Goal: Task Accomplishment & Management: Use online tool/utility

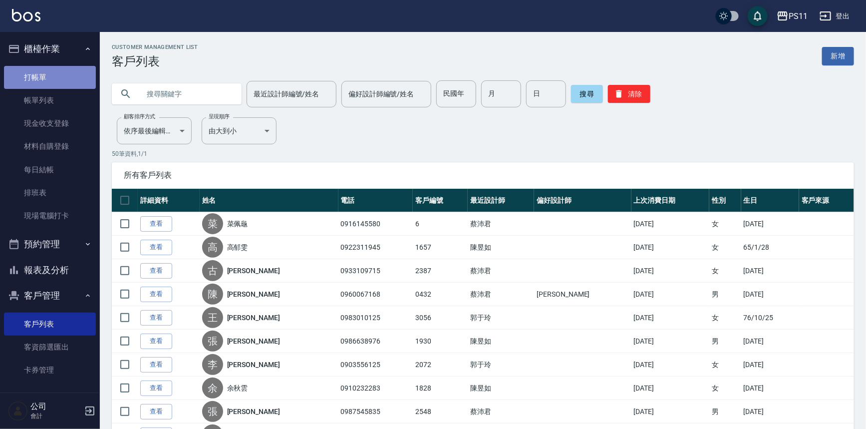
click at [76, 74] on link "打帳單" at bounding box center [50, 77] width 92 height 23
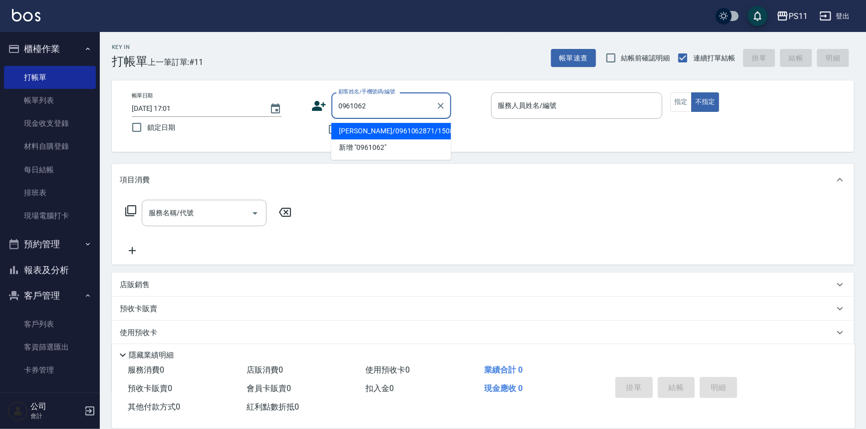
click at [374, 138] on li "[PERSON_NAME]/0961062871/1508" at bounding box center [391, 131] width 120 height 16
type input "[PERSON_NAME]/0961062871/1508"
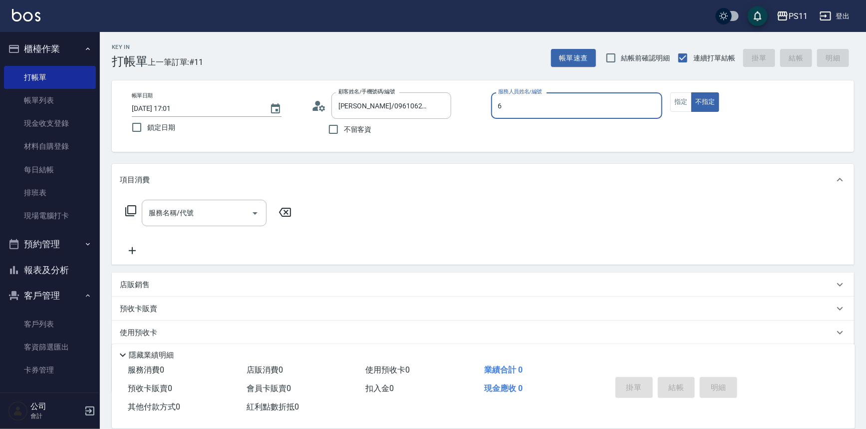
type input "[PERSON_NAME]6"
type button "false"
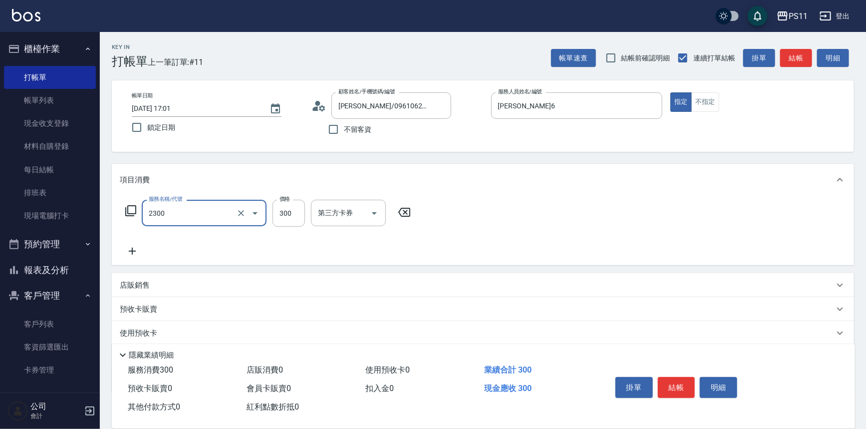
type input "剪髮(2300)"
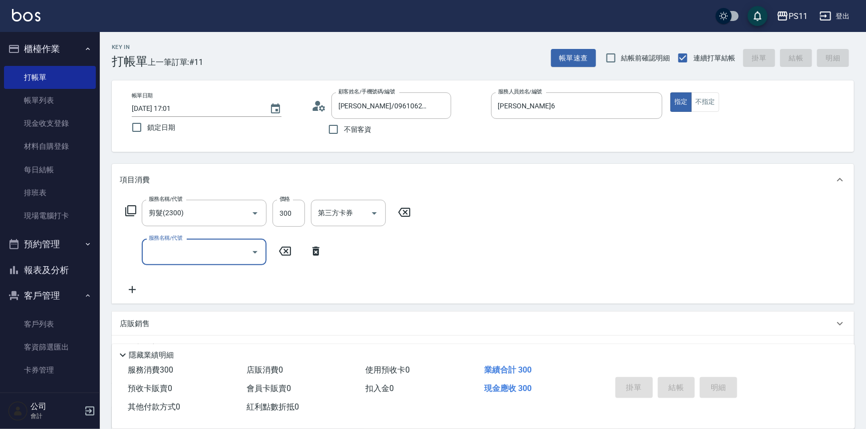
type input "[DATE] 17:02"
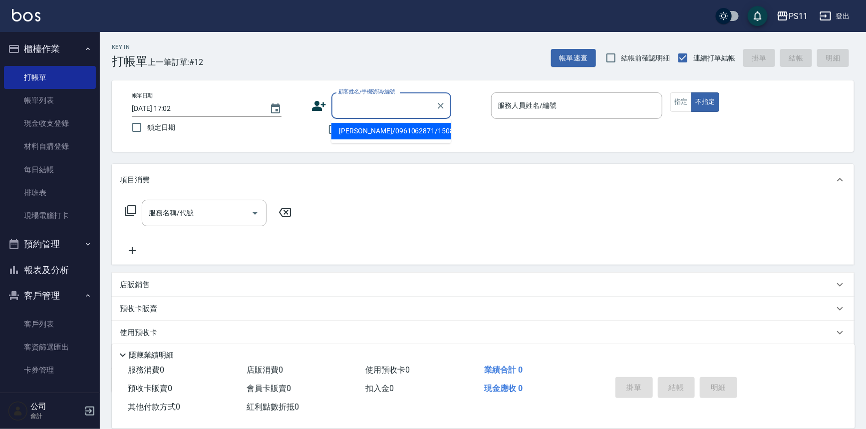
click at [396, 107] on input "顧客姓名/手機號碼/編號" at bounding box center [384, 105] width 96 height 17
click at [430, 123] on li "[PERSON_NAME]/0958977138/2028" at bounding box center [391, 131] width 120 height 16
type input "[PERSON_NAME]/0958977138/2028"
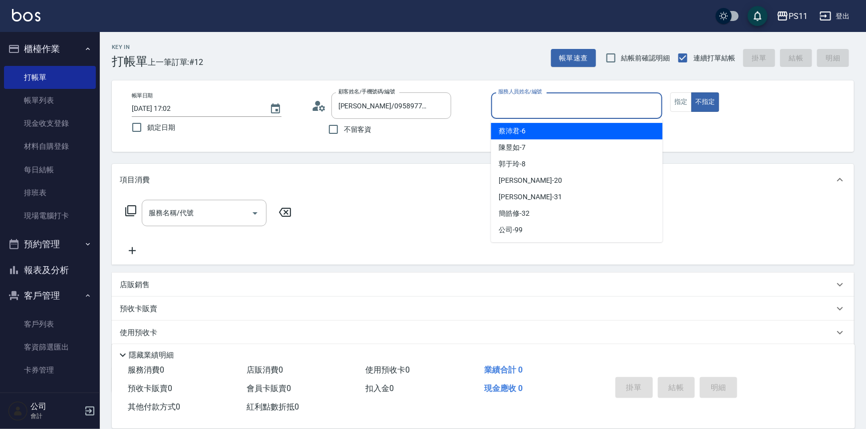
click at [524, 110] on input "服務人員姓名/編號" at bounding box center [577, 105] width 163 height 17
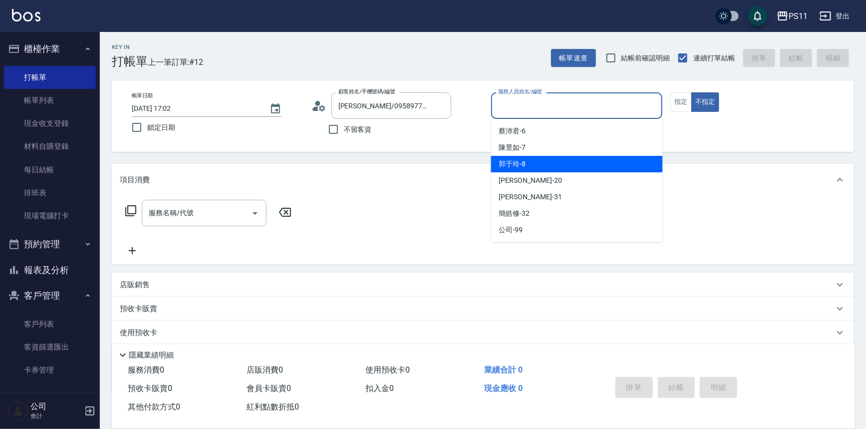
click at [542, 166] on div "郭于玲 -8" at bounding box center [577, 164] width 172 height 16
type input "郭于玲-8"
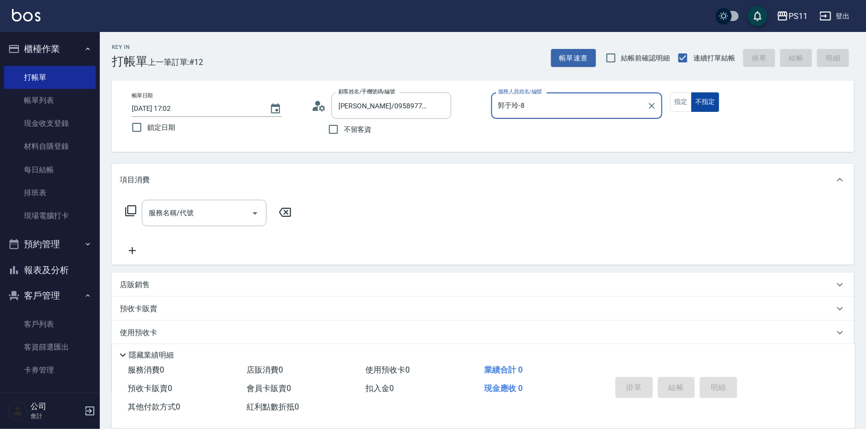
click at [692, 99] on button "不指定" at bounding box center [705, 101] width 28 height 19
click at [688, 100] on button "指定" at bounding box center [680, 101] width 21 height 19
click at [126, 214] on icon at bounding box center [131, 211] width 12 height 12
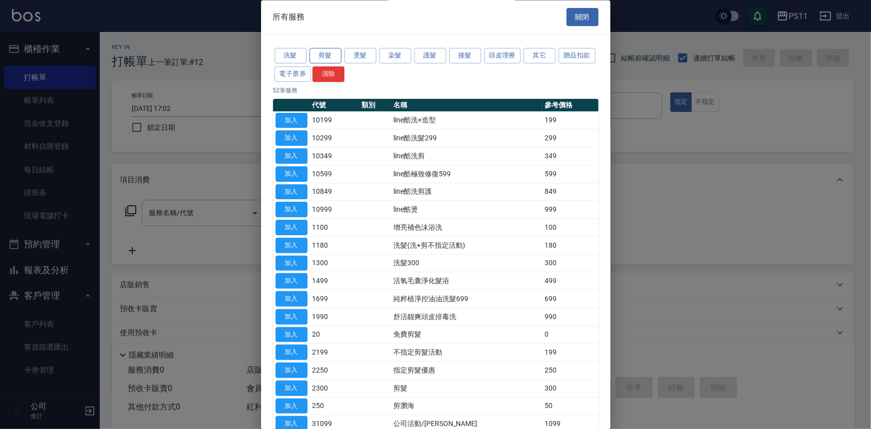
click at [316, 54] on button "剪髮" at bounding box center [325, 55] width 32 height 15
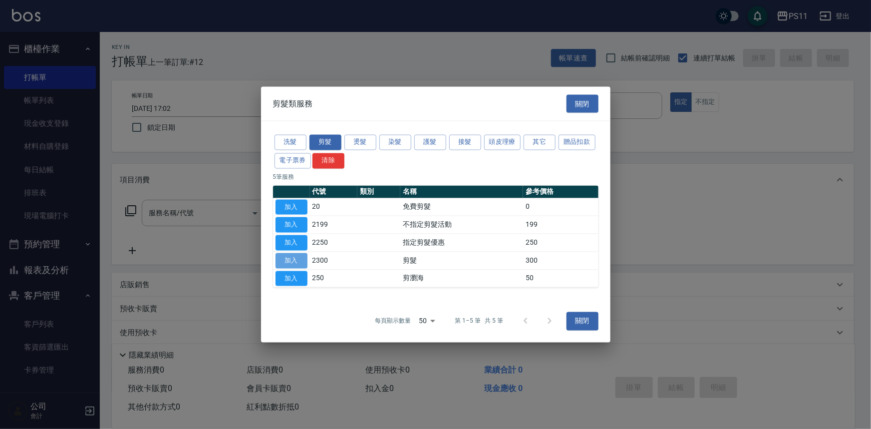
click at [292, 258] on button "加入" at bounding box center [292, 260] width 32 height 15
type input "剪髮(2300)"
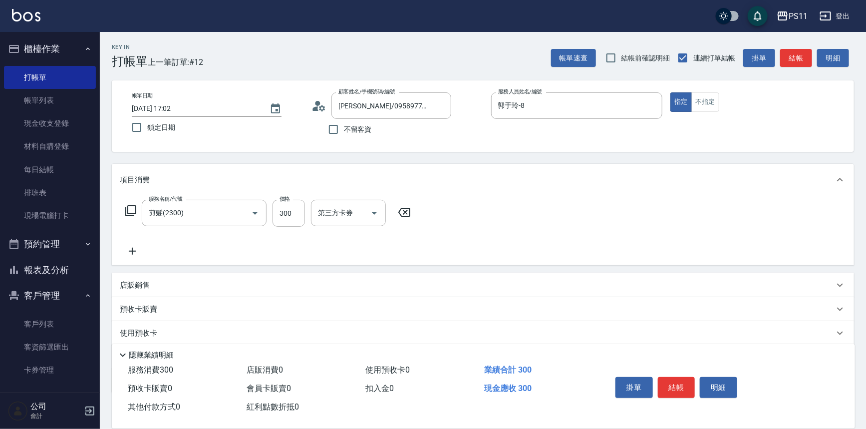
click at [129, 255] on icon at bounding box center [132, 251] width 25 height 12
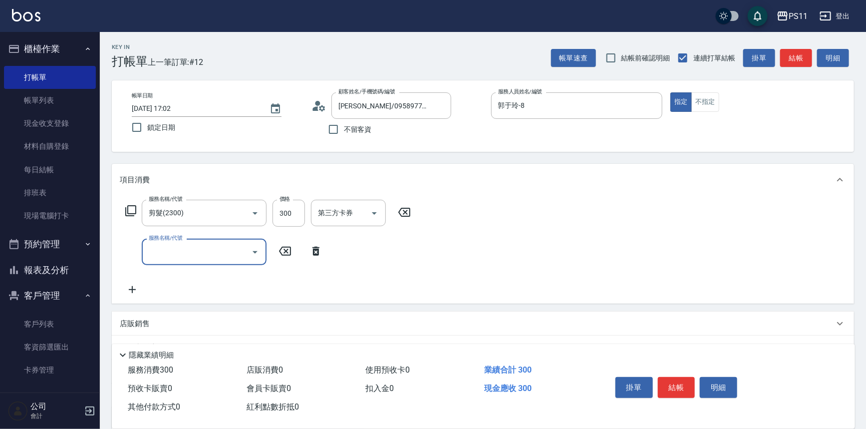
click at [186, 248] on input "服務名稱/代號" at bounding box center [196, 251] width 101 height 17
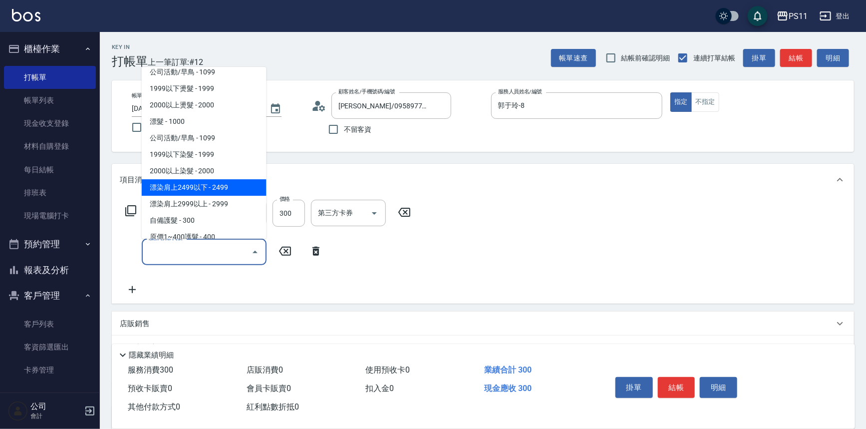
scroll to position [454, 0]
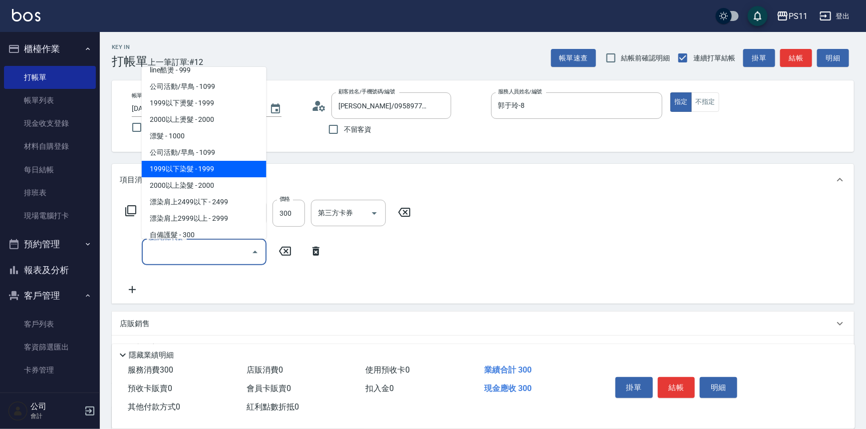
drag, startPoint x: 235, startPoint y: 171, endPoint x: 272, endPoint y: 182, distance: 38.7
click at [235, 171] on span "1999以下染髮 - 1999" at bounding box center [204, 169] width 125 height 16
type input "1999以下染髮(41999)"
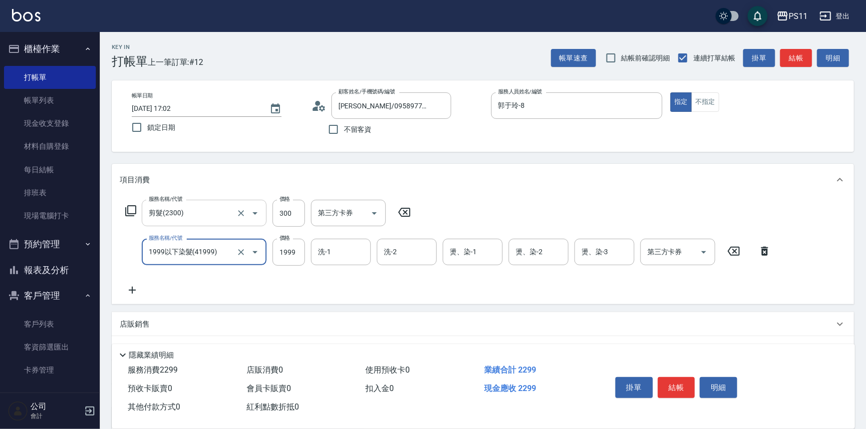
drag, startPoint x: 299, startPoint y: 254, endPoint x: 223, endPoint y: 221, distance: 83.4
click at [298, 254] on input "1999" at bounding box center [289, 252] width 32 height 27
type input "1500"
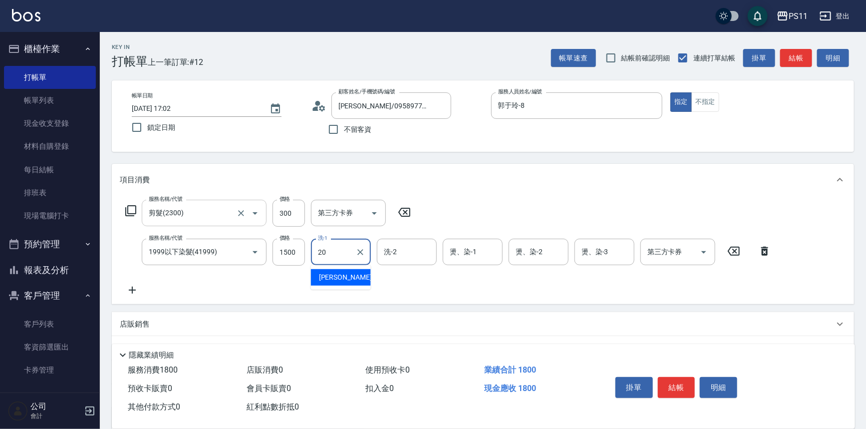
type input "[PERSON_NAME]-20"
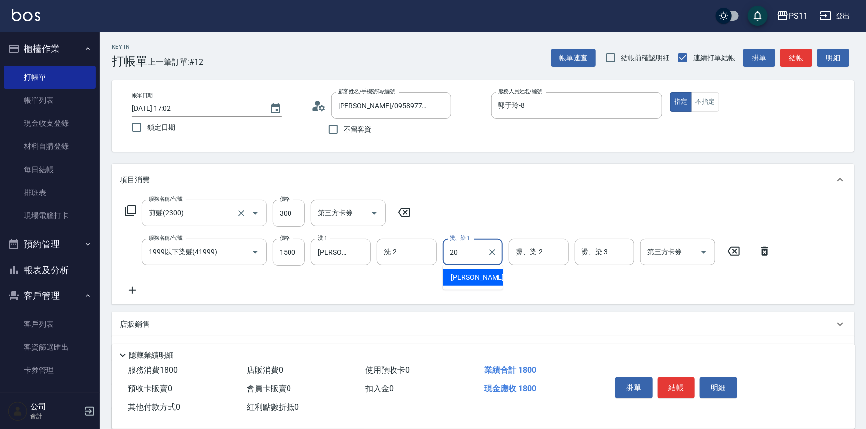
type input "[PERSON_NAME]-20"
click at [134, 287] on icon at bounding box center [132, 290] width 25 height 12
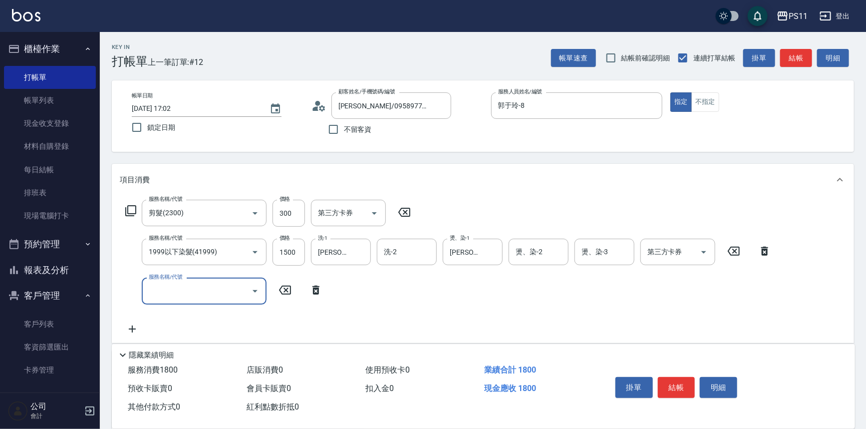
drag, startPoint x: 134, startPoint y: 287, endPoint x: 239, endPoint y: 303, distance: 106.1
click at [239, 303] on div "服務名稱/代號" at bounding box center [204, 291] width 125 height 26
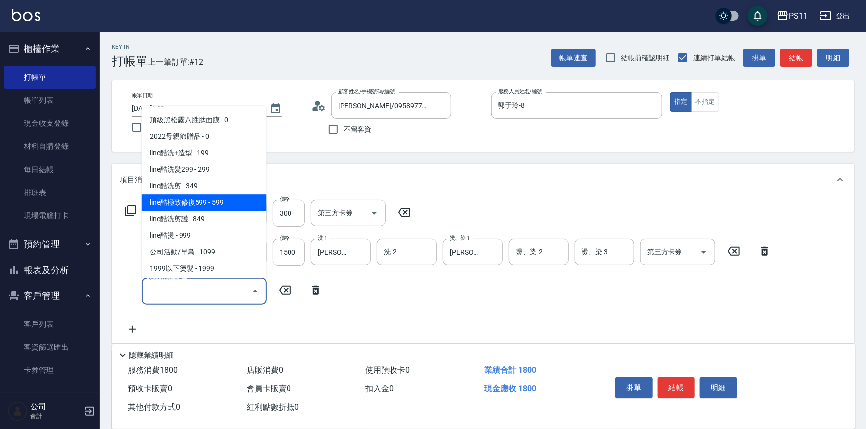
scroll to position [544, 0]
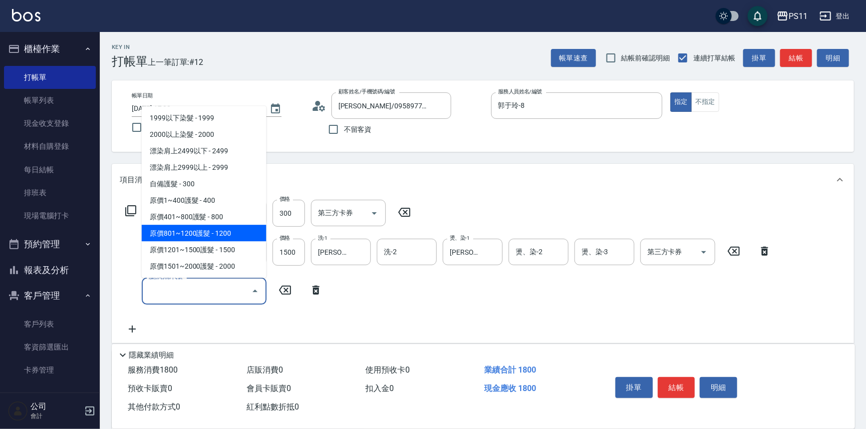
click at [233, 234] on span "原價801~1200護髮 - 1200" at bounding box center [204, 233] width 125 height 16
type input "原價801~1200護髮(51200)"
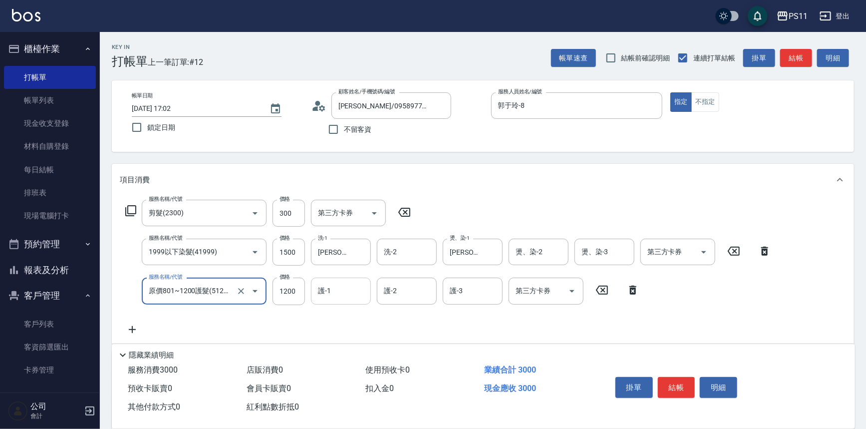
click at [335, 293] on input "護-1" at bounding box center [340, 290] width 51 height 17
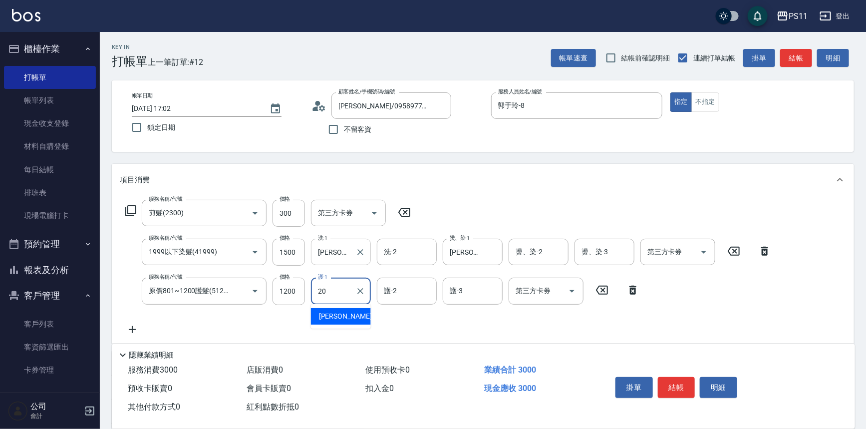
type input "[PERSON_NAME]-20"
click at [682, 387] on button "結帳" at bounding box center [676, 387] width 37 height 21
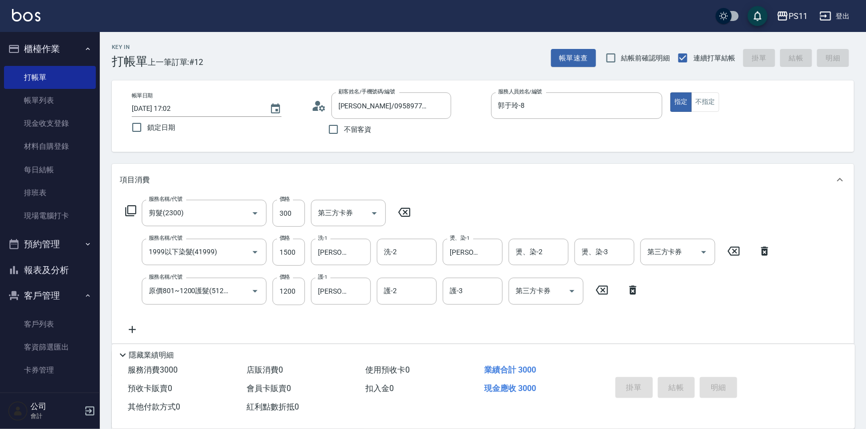
type input "[DATE] 17:18"
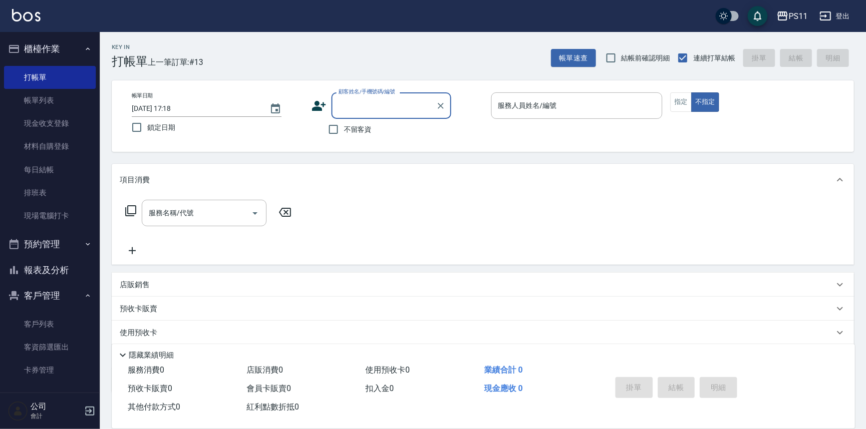
click at [59, 266] on button "報表及分析" at bounding box center [50, 270] width 92 height 26
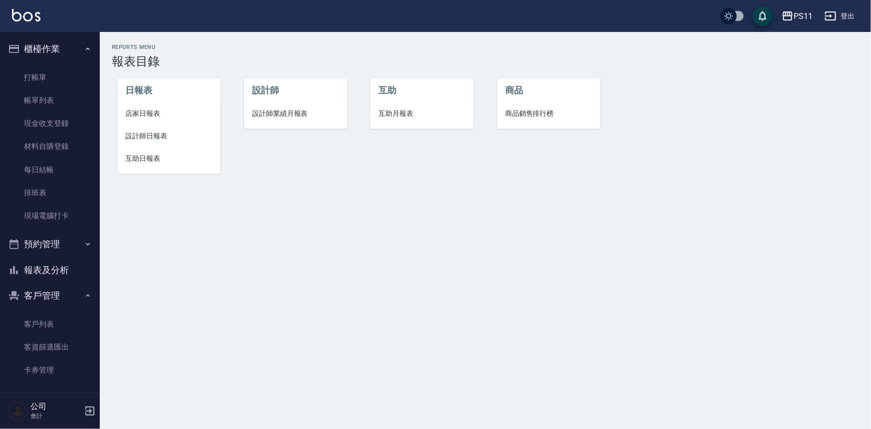
click at [166, 159] on span "互助日報表" at bounding box center [168, 158] width 87 height 10
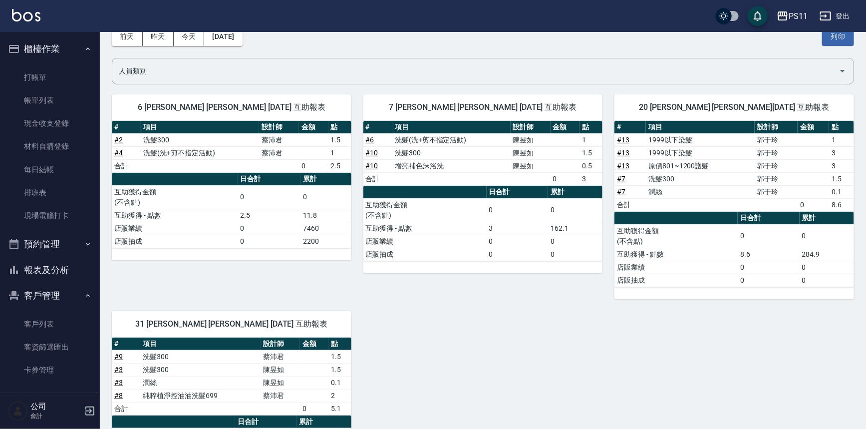
scroll to position [137, 0]
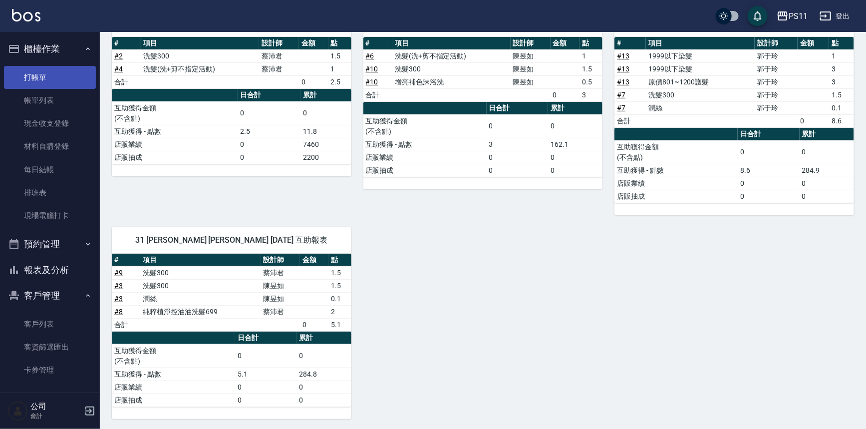
drag, startPoint x: 57, startPoint y: 84, endPoint x: 62, endPoint y: 75, distance: 9.8
click at [58, 83] on link "打帳單" at bounding box center [50, 77] width 92 height 23
